Goal: Information Seeking & Learning: Learn about a topic

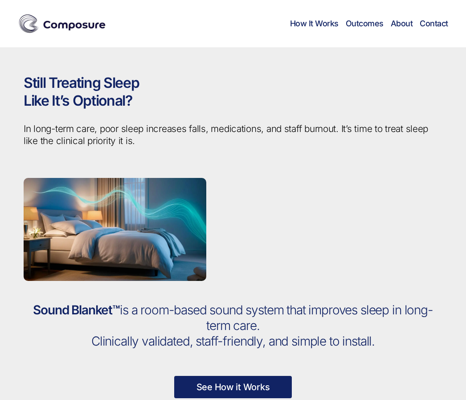
click at [54, 21] on img at bounding box center [62, 23] width 89 height 22
click at [83, 25] on img at bounding box center [62, 23] width 89 height 22
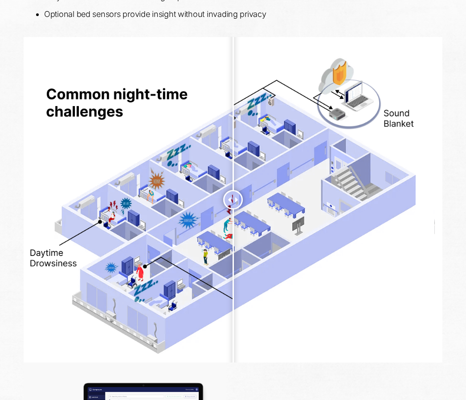
scroll to position [626, 0]
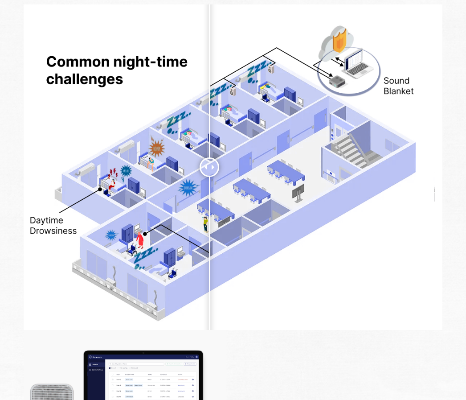
click at [210, 157] on div at bounding box center [210, 167] width 20 height 20
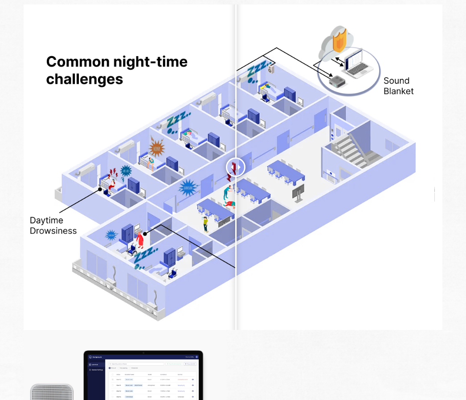
click at [236, 177] on div at bounding box center [236, 167] width 20 height 20
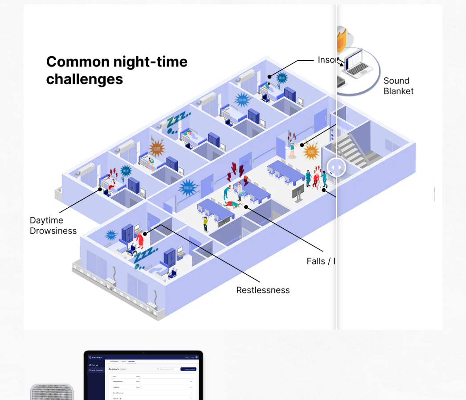
click at [337, 157] on div at bounding box center [337, 167] width 20 height 20
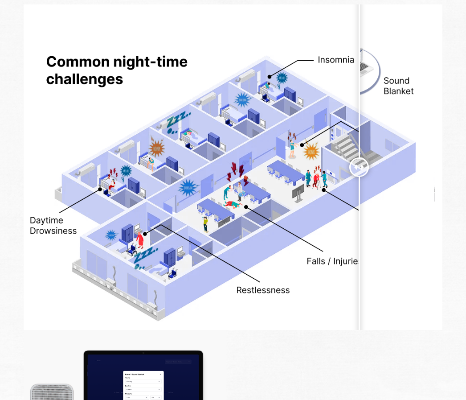
click at [359, 157] on div at bounding box center [360, 167] width 20 height 20
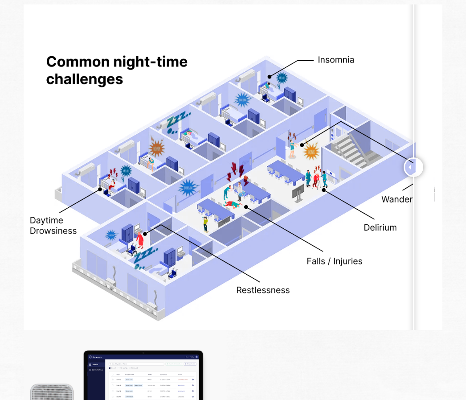
click at [414, 177] on div at bounding box center [414, 167] width 20 height 20
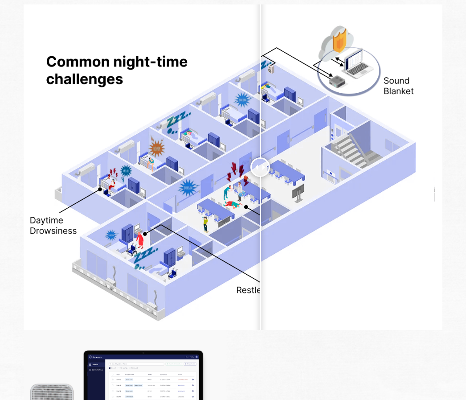
click at [260, 177] on div at bounding box center [261, 167] width 20 height 20
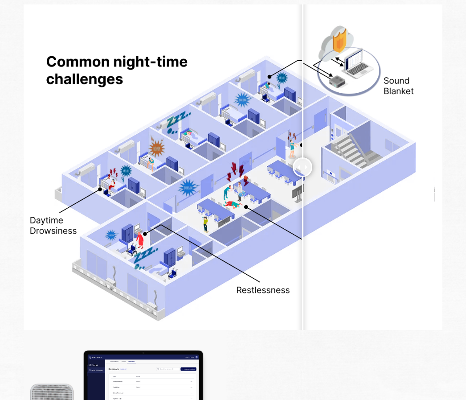
click at [303, 177] on div at bounding box center [303, 167] width 20 height 20
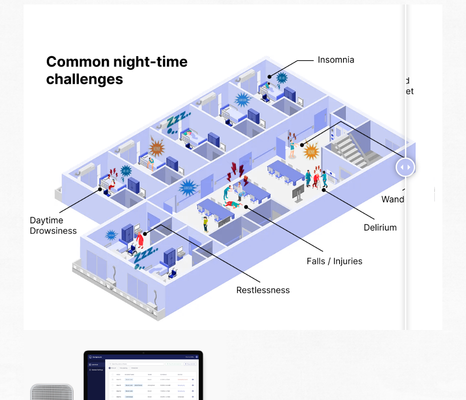
click at [406, 177] on div at bounding box center [406, 167] width 20 height 20
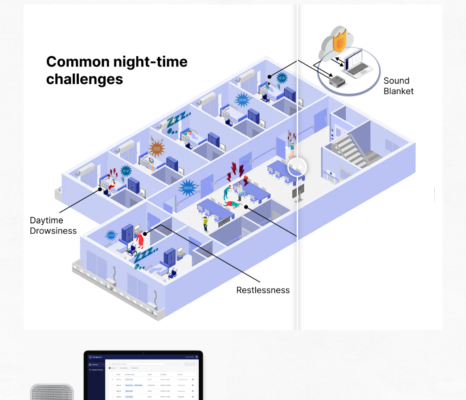
click at [297, 177] on div at bounding box center [298, 167] width 20 height 20
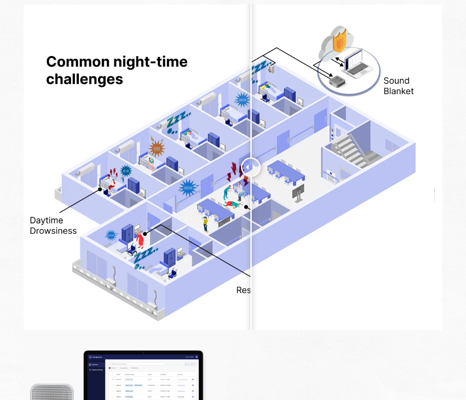
click at [251, 177] on div at bounding box center [251, 167] width 20 height 20
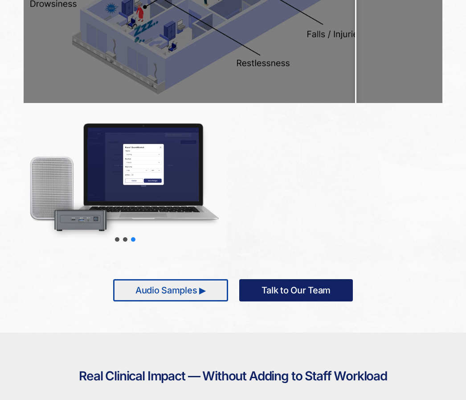
scroll to position [862, 0]
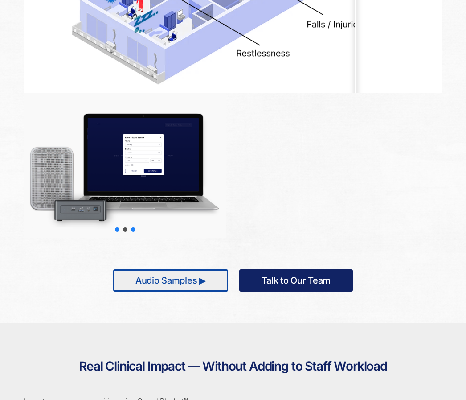
click at [116, 230] on div "slider-1" at bounding box center [117, 229] width 4 height 4
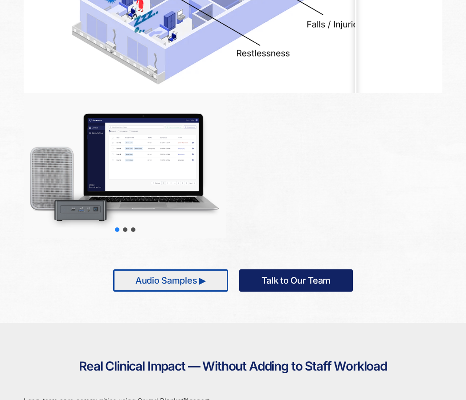
click at [130, 164] on div at bounding box center [125, 165] width 203 height 145
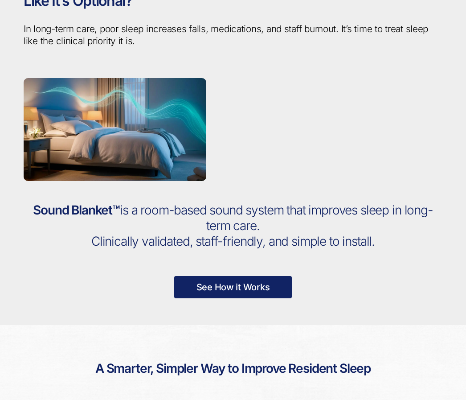
scroll to position [85, 0]
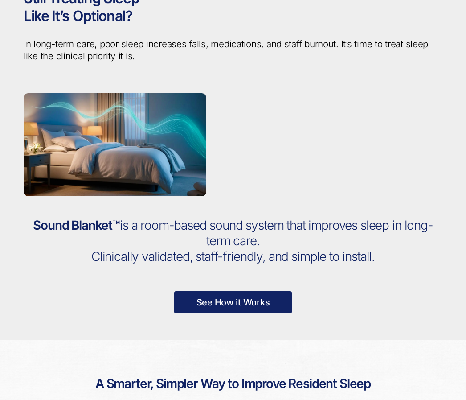
click at [130, 173] on img at bounding box center [115, 144] width 183 height 103
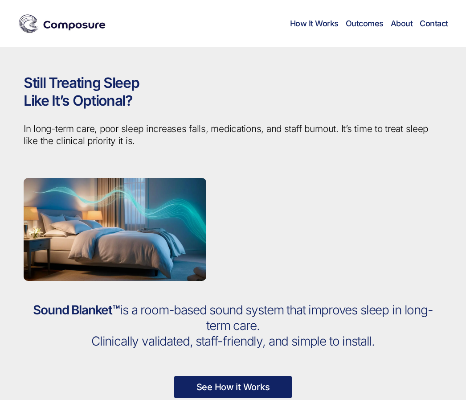
click at [326, 21] on link "How It Works" at bounding box center [314, 24] width 49 height 10
click at [318, 27] on link "How It Works" at bounding box center [314, 24] width 49 height 10
click at [41, 26] on img at bounding box center [62, 23] width 89 height 22
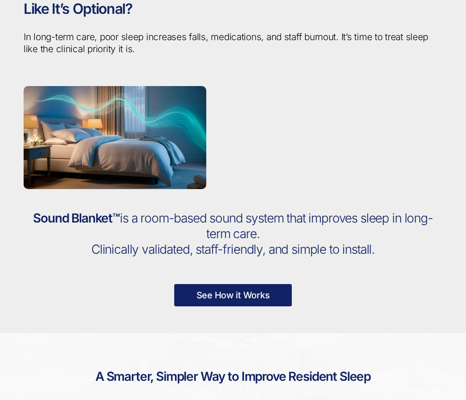
scroll to position [92, 0]
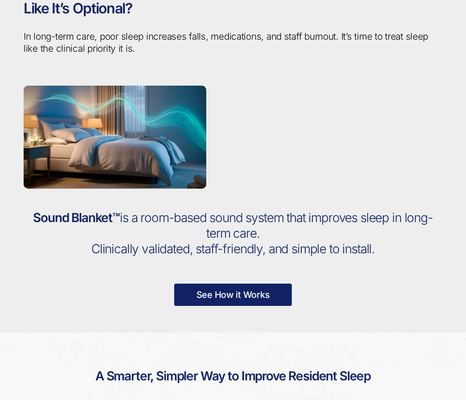
click at [205, 291] on link "See How it Works" at bounding box center [233, 295] width 118 height 22
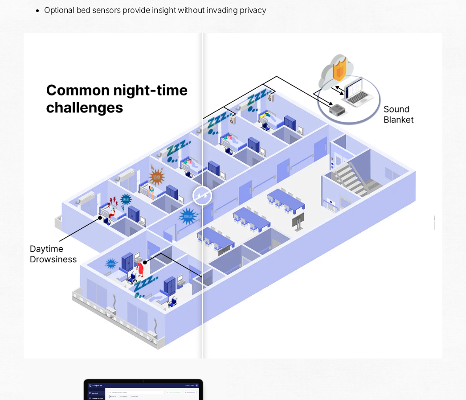
scroll to position [593, 0]
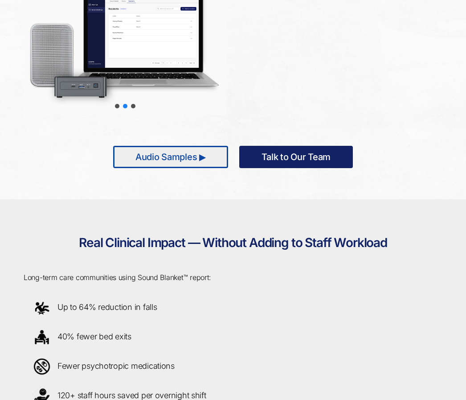
scroll to position [972, 0]
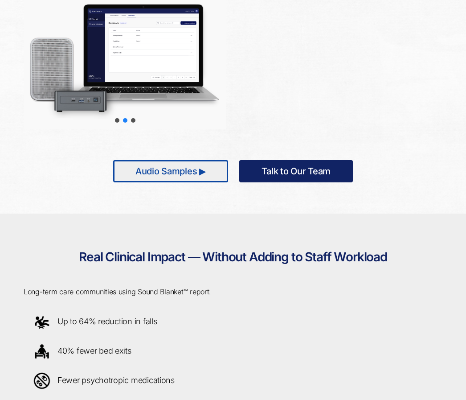
click at [133, 113] on div at bounding box center [125, 56] width 203 height 145
click at [135, 123] on div "Choose slide to display." at bounding box center [133, 120] width 8 height 8
click at [133, 121] on div "slider-3" at bounding box center [133, 120] width 4 height 4
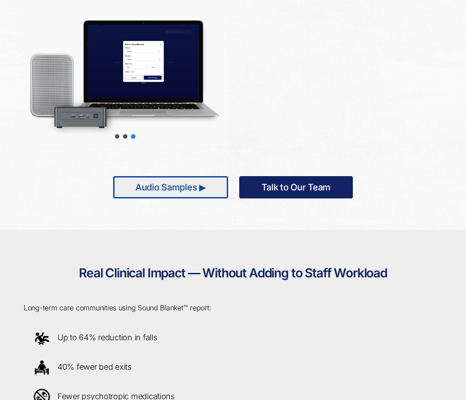
click at [125, 88] on div at bounding box center [125, 72] width 203 height 145
click at [115, 136] on div "slider-1" at bounding box center [117, 136] width 4 height 4
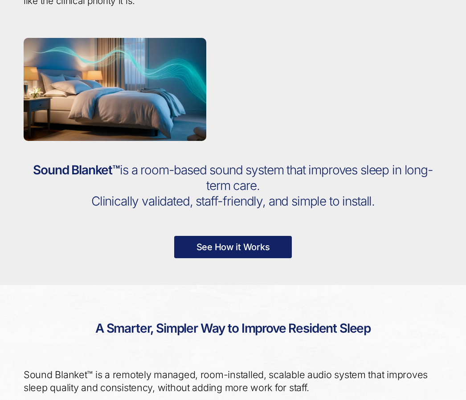
scroll to position [0, 0]
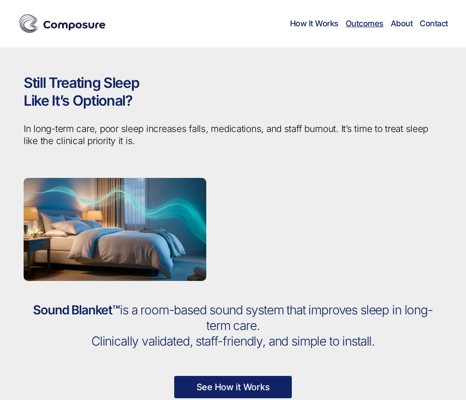
click at [374, 22] on link "Outcomes" at bounding box center [365, 24] width 38 height 10
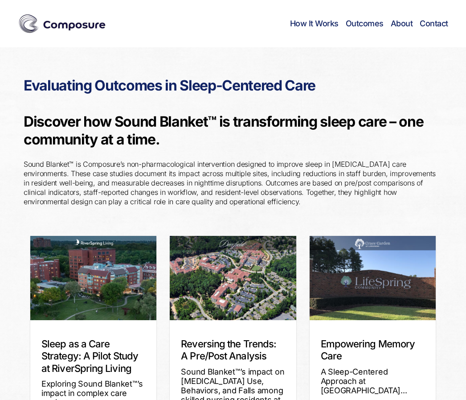
click at [362, 29] on div "Composure Menu How It Works Outcomes About Contact" at bounding box center [233, 23] width 431 height 47
click at [364, 24] on link "Outcomes" at bounding box center [365, 24] width 38 height 10
click at [401, 19] on link "About" at bounding box center [402, 24] width 22 height 10
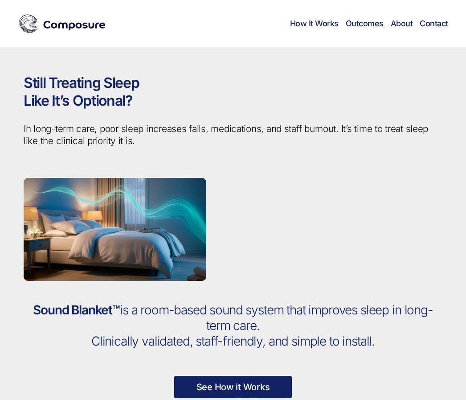
click at [69, 27] on img at bounding box center [62, 23] width 89 height 22
click at [400, 26] on link "About" at bounding box center [402, 24] width 22 height 10
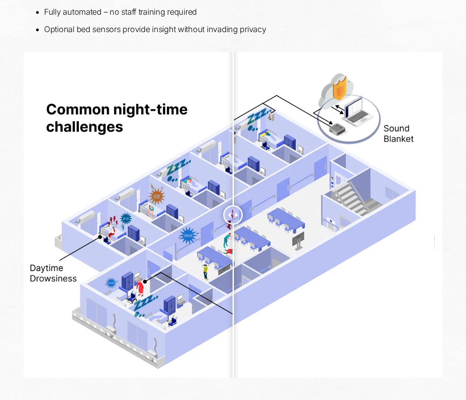
scroll to position [607, 0]
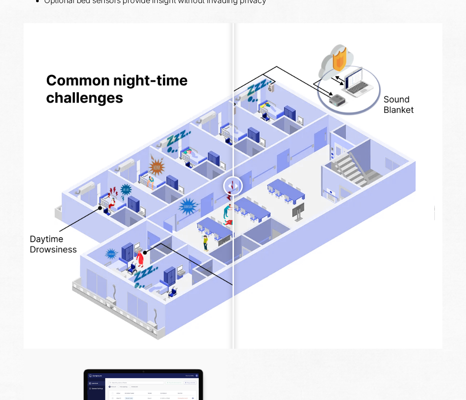
click at [233, 196] on div at bounding box center [233, 186] width 20 height 20
click at [230, 196] on div at bounding box center [230, 186] width 20 height 20
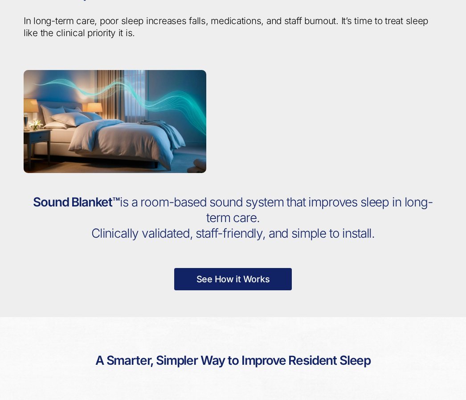
scroll to position [0, 0]
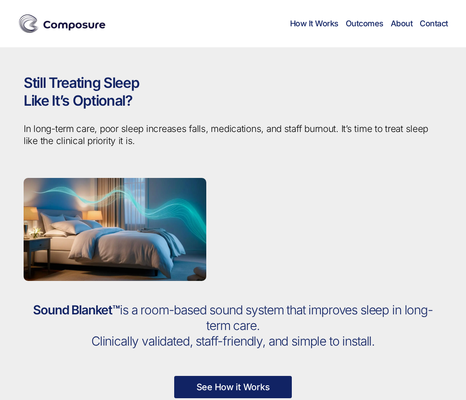
click at [395, 22] on link "About" at bounding box center [402, 24] width 22 height 10
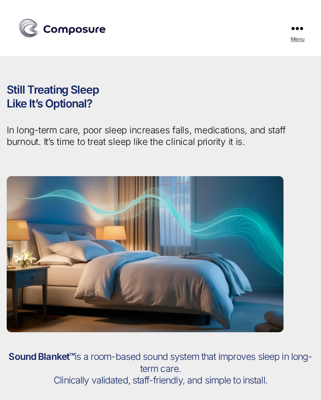
click at [306, 37] on button "Menu" at bounding box center [296, 28] width 29 height 56
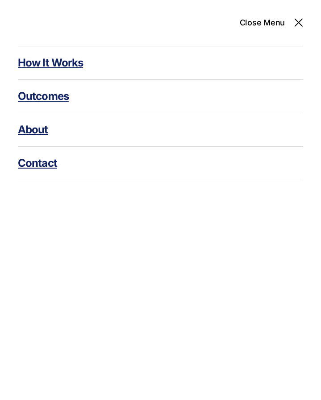
click at [43, 98] on link "Outcomes" at bounding box center [160, 96] width 285 height 33
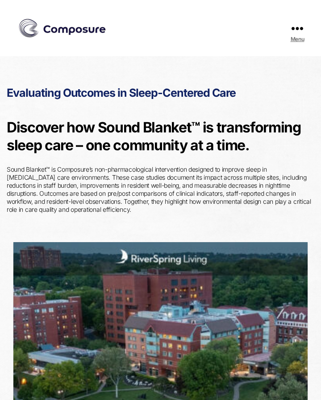
click at [291, 27] on icon at bounding box center [297, 29] width 12 height 4
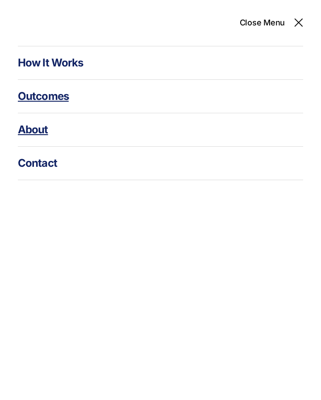
click at [65, 124] on link "About" at bounding box center [160, 129] width 285 height 33
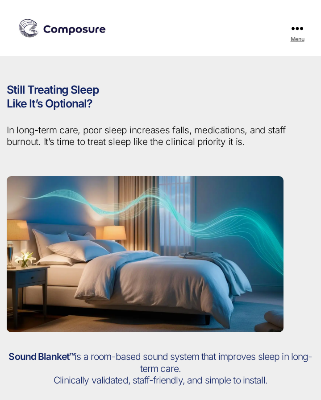
click at [293, 23] on span "Menu" at bounding box center [297, 28] width 12 height 10
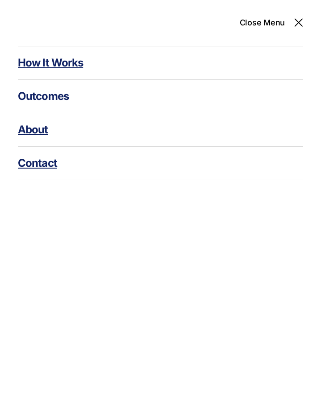
click at [62, 62] on link "How It Works" at bounding box center [160, 62] width 285 height 33
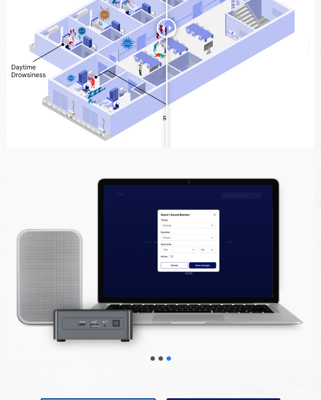
scroll to position [775, 0]
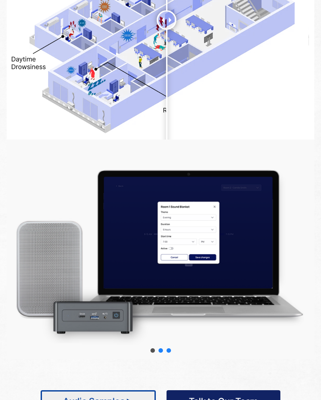
click at [160, 350] on div "slider-2" at bounding box center [160, 350] width 4 height 4
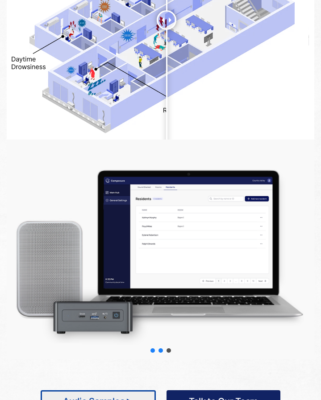
click at [153, 350] on div "slider-1" at bounding box center [152, 350] width 4 height 4
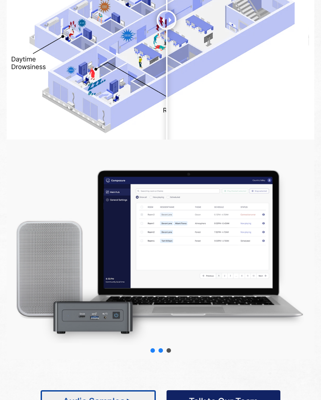
click at [161, 352] on div "slider-2" at bounding box center [160, 350] width 4 height 4
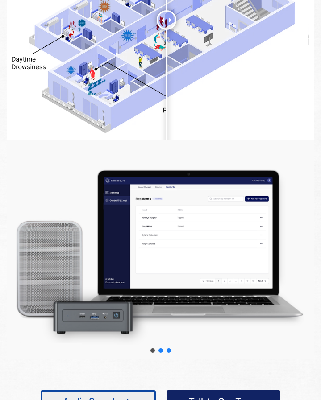
click at [167, 351] on div "slider-3" at bounding box center [168, 350] width 4 height 4
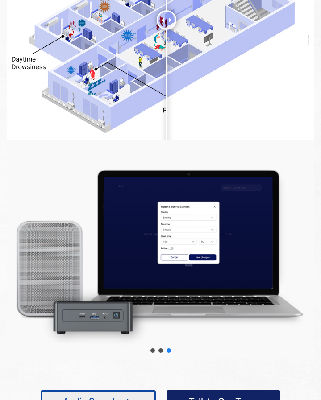
click at [164, 350] on div "Choose slide to display." at bounding box center [160, 350] width 8 height 8
click at [158, 347] on div "Choose slide to display." at bounding box center [160, 350] width 8 height 8
click at [159, 351] on div "slider-2" at bounding box center [160, 350] width 4 height 4
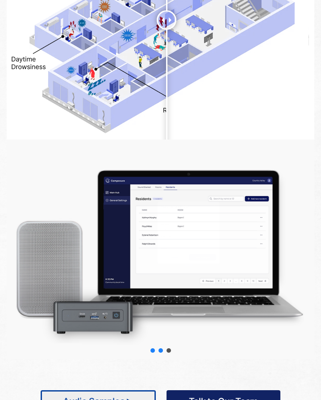
click at [152, 351] on div "slider-1" at bounding box center [152, 350] width 4 height 4
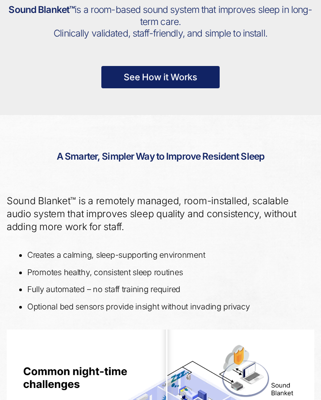
scroll to position [0, 0]
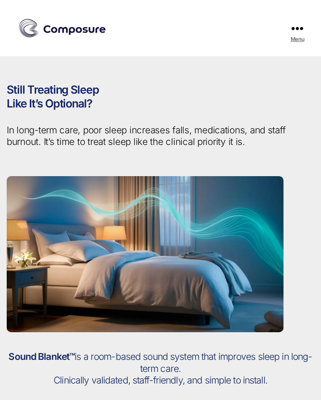
click at [299, 23] on span "Menu" at bounding box center [297, 28] width 12 height 10
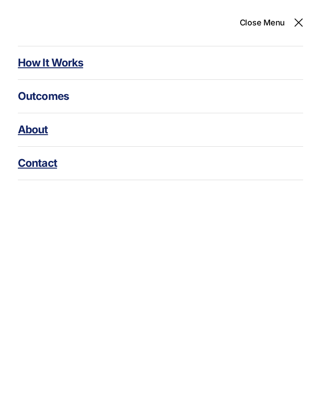
click at [46, 66] on link "How It Works" at bounding box center [160, 62] width 285 height 33
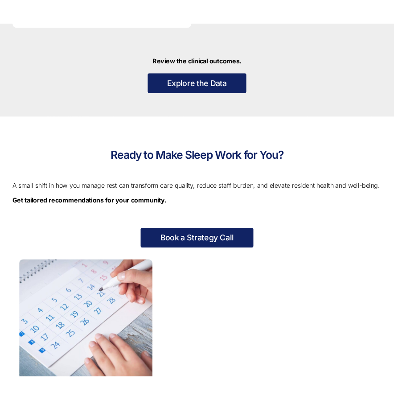
scroll to position [1483, 0]
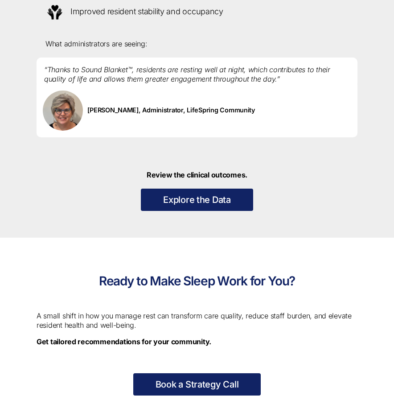
click at [148, 321] on p "A small shift in how you manage rest can transform care quality, reduce staff b…" at bounding box center [197, 320] width 321 height 19
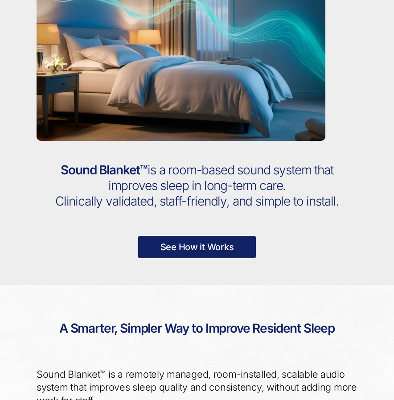
scroll to position [365, 0]
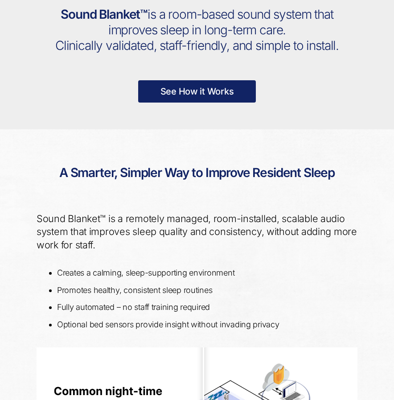
click at [264, 207] on div "Sound Blanket™ is a remotely managed, room-installed, scalable audio system tha…" at bounding box center [197, 232] width 334 height 58
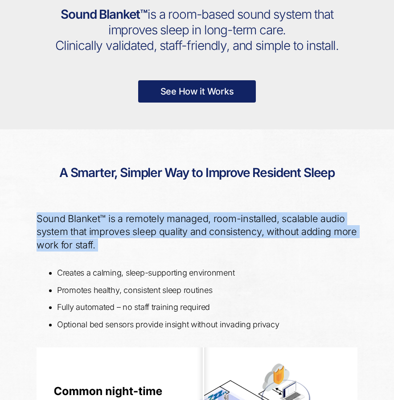
click at [264, 207] on div "Sound Blanket™ is a remotely managed, room-installed, scalable audio system tha…" at bounding box center [197, 232] width 334 height 58
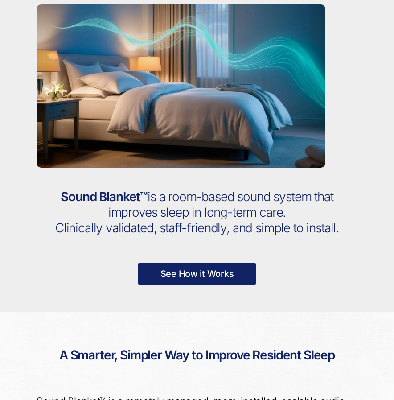
scroll to position [0, 0]
